Goal: Check status: Check status

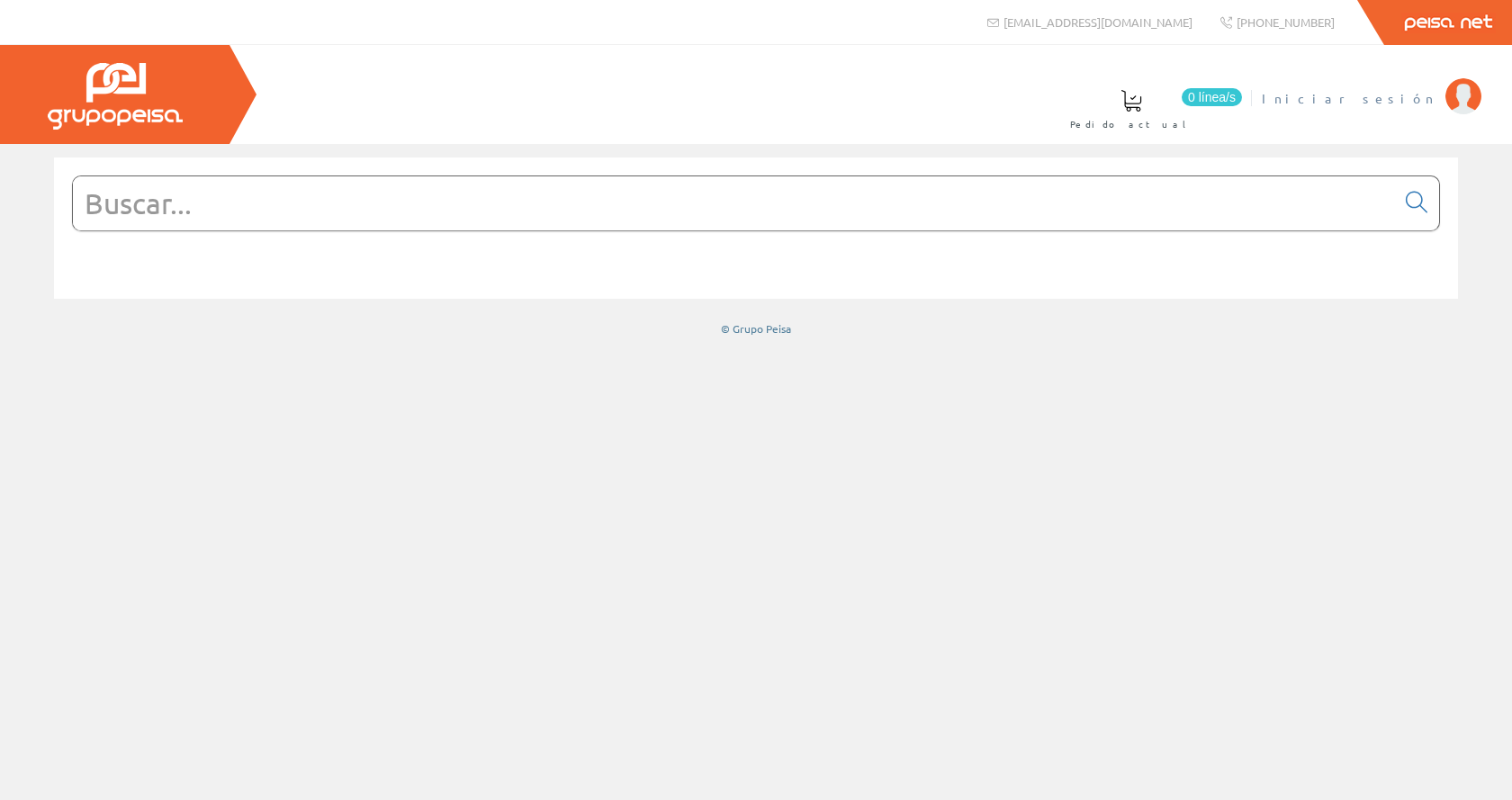
click at [1426, 97] on span "Iniciar sesión" at bounding box center [1349, 98] width 175 height 18
click at [1392, 90] on span "Inma Catalán" at bounding box center [1361, 98] width 148 height 18
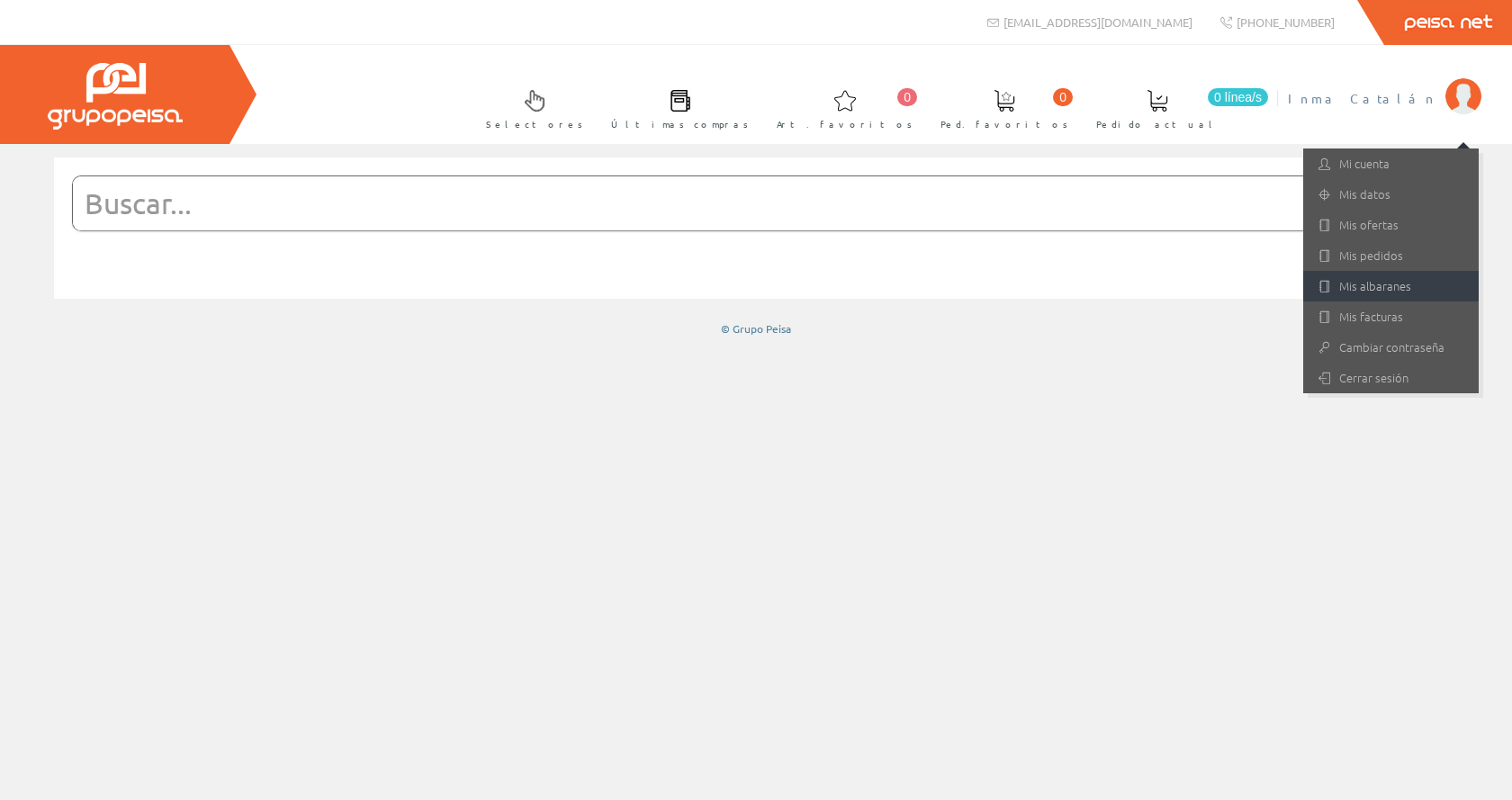
click at [1377, 296] on link "Mis albaranes" at bounding box center [1391, 285] width 176 height 30
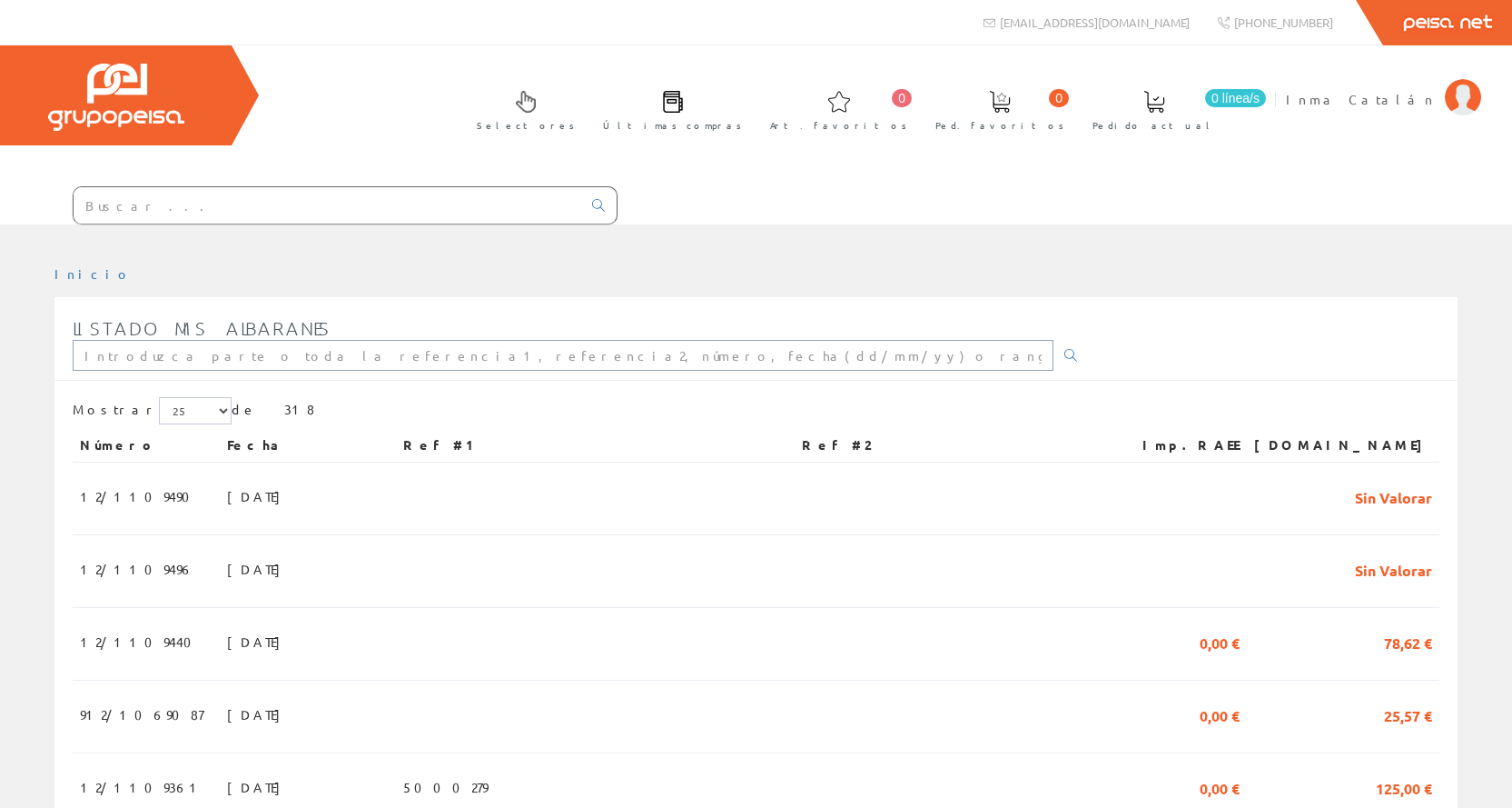
click at [86, 359] on input "text" at bounding box center [562, 355] width 981 height 31
type input "912/1068852"
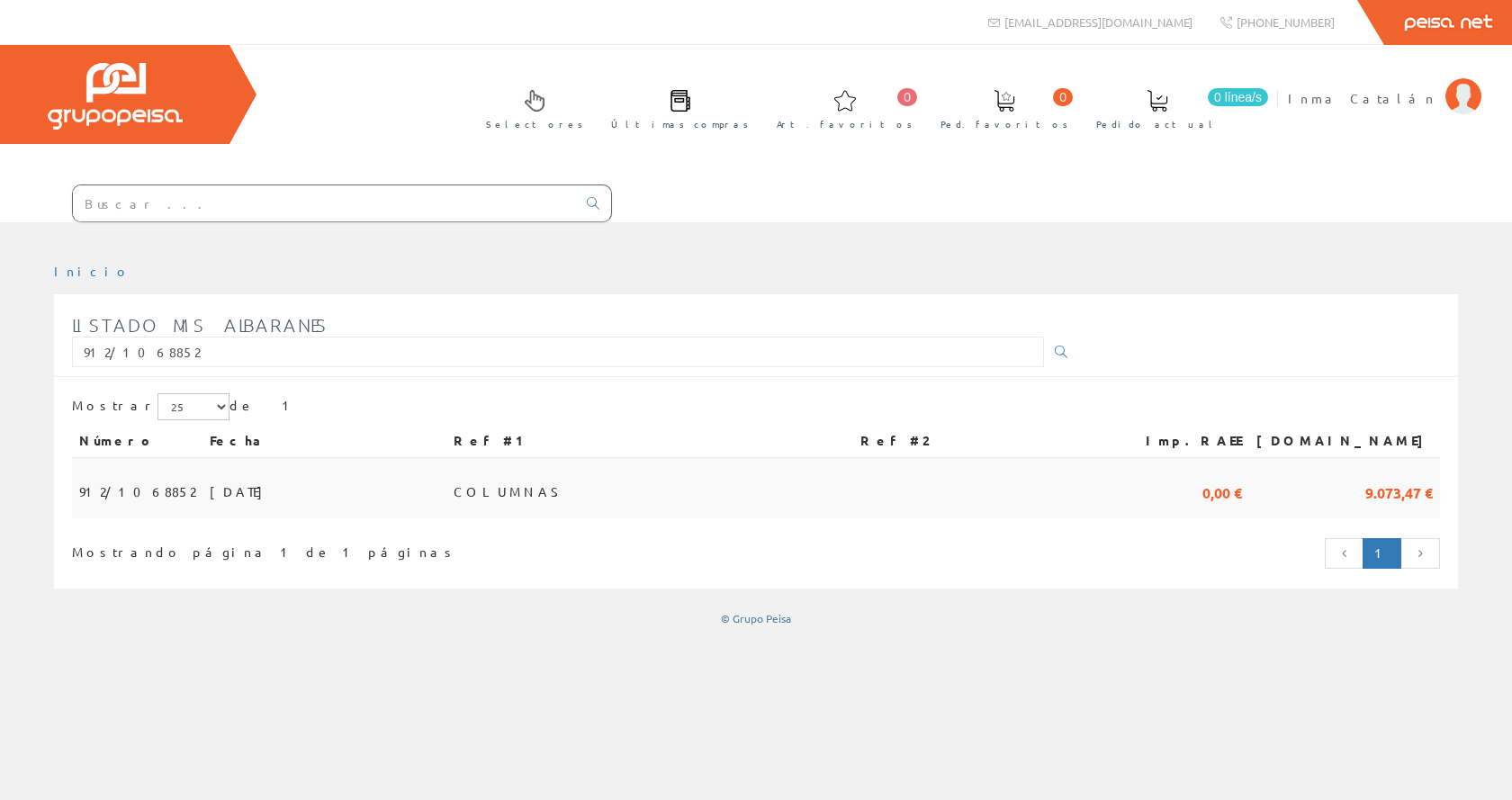
click at [210, 476] on span "[DATE]" at bounding box center [241, 491] width 63 height 30
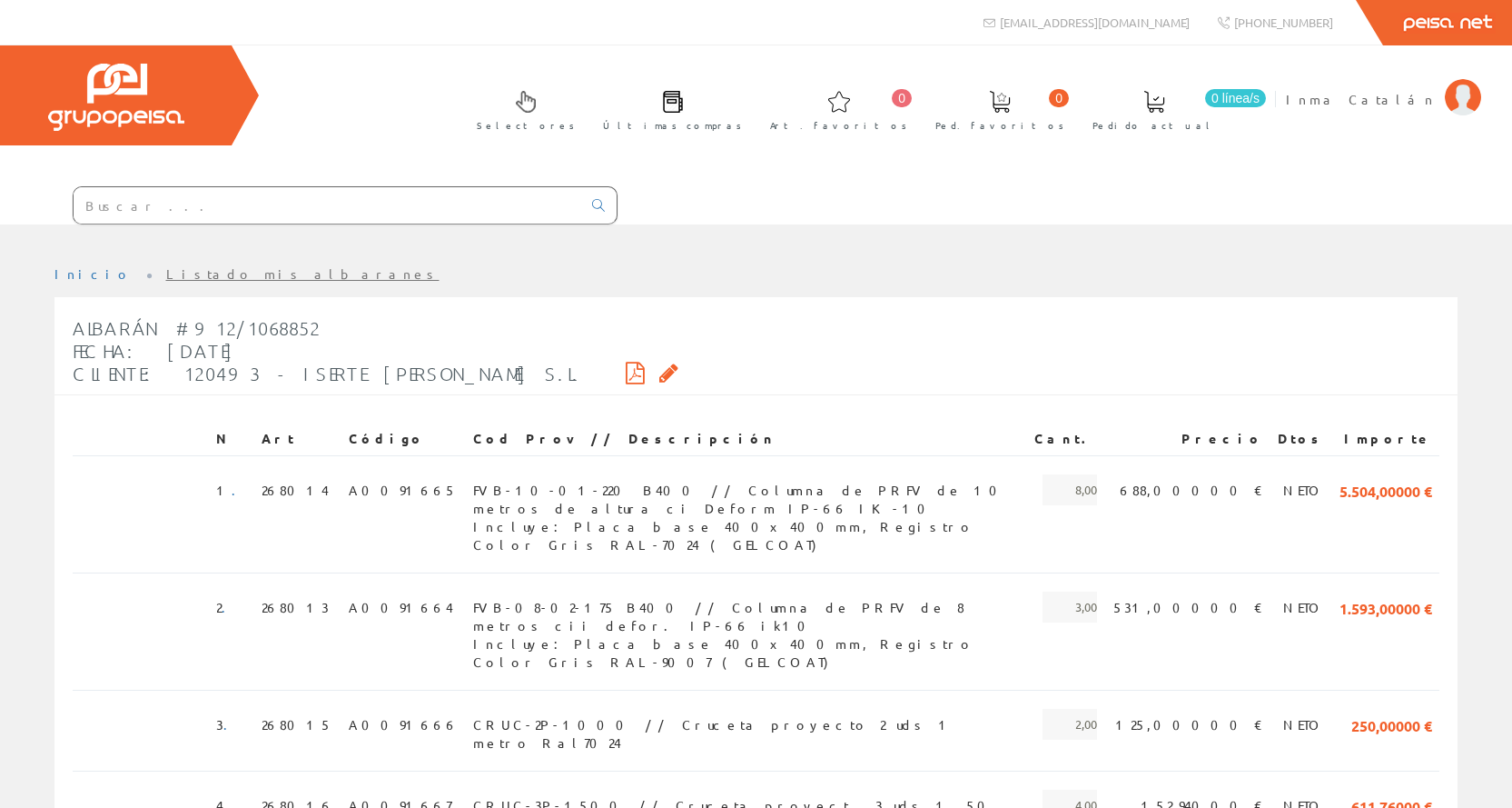
click at [626, 373] on icon at bounding box center [635, 372] width 19 height 13
